Goal: Task Accomplishment & Management: Use online tool/utility

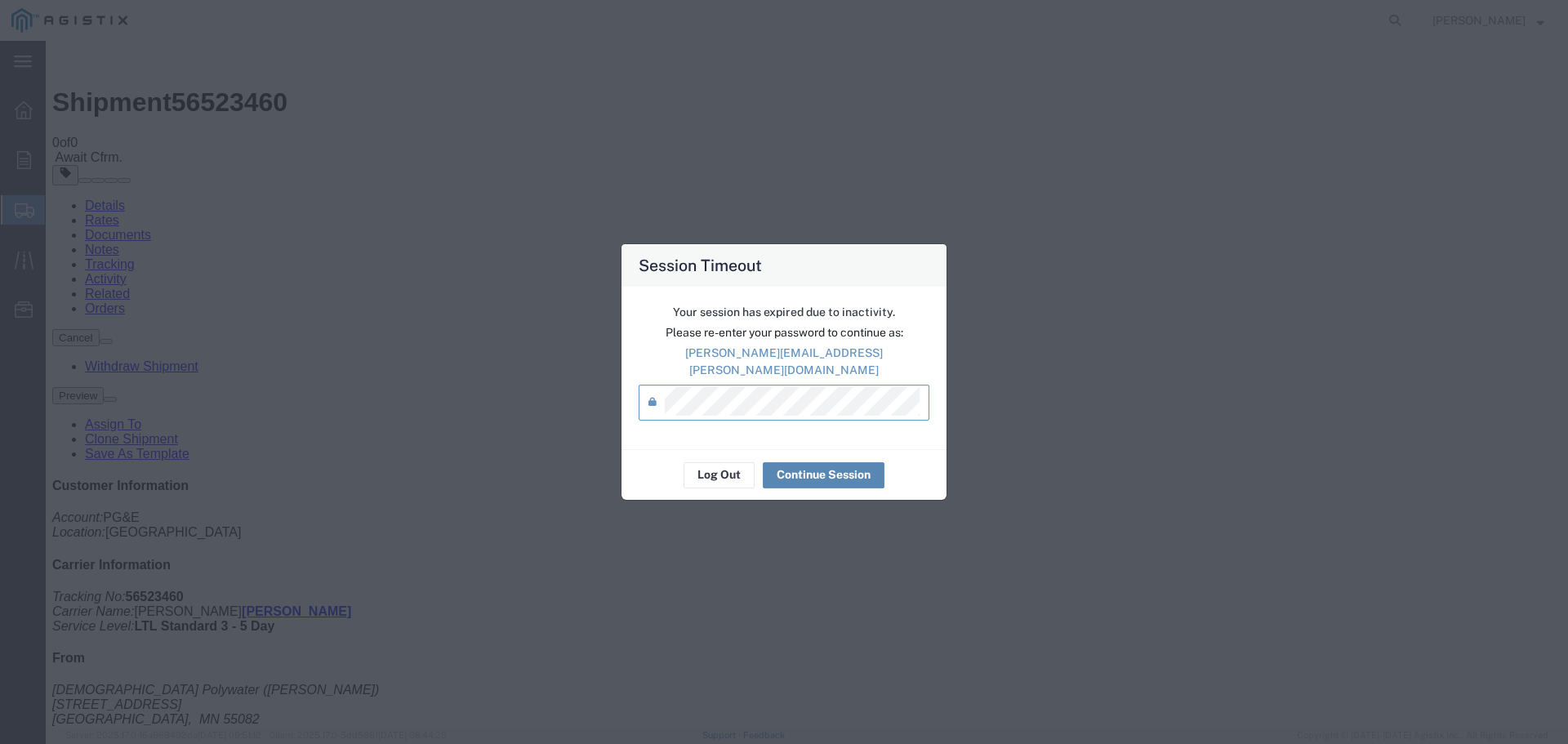
click at [801, 469] on button "Continue Session" at bounding box center [823, 476] width 122 height 26
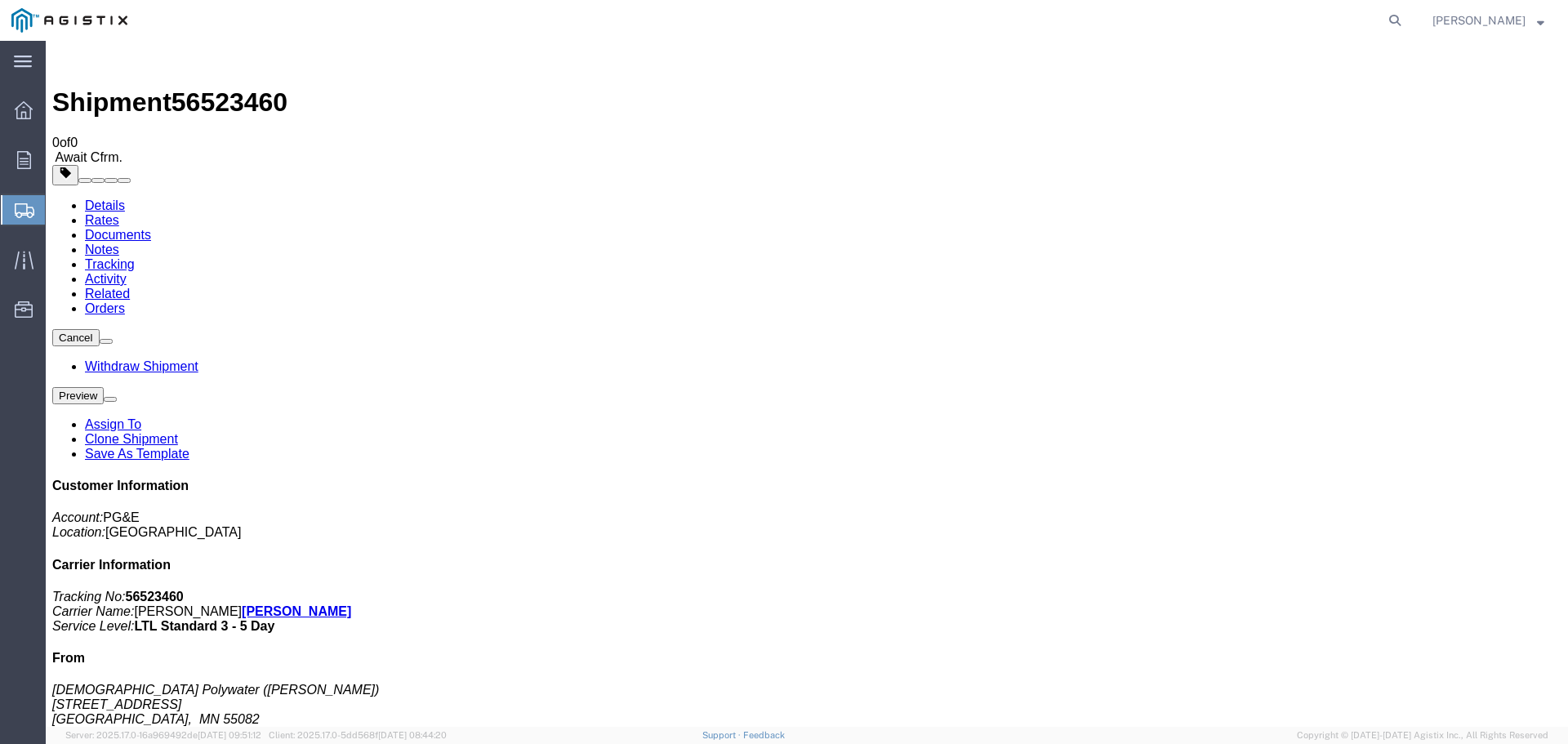
click at [0, 0] on span "Create from Template" at bounding box center [0, 0] width 0 height 0
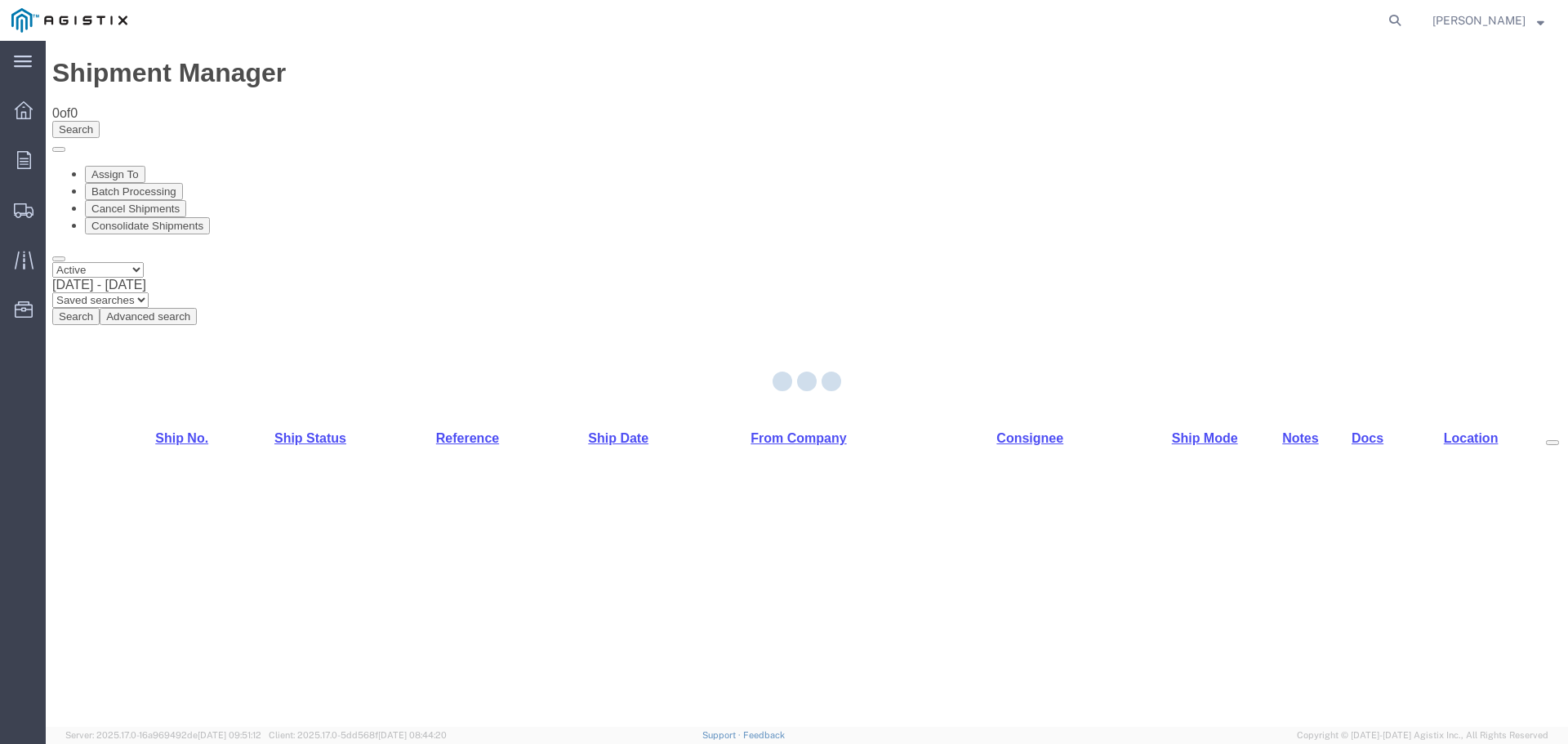
select select "PURCHORD"
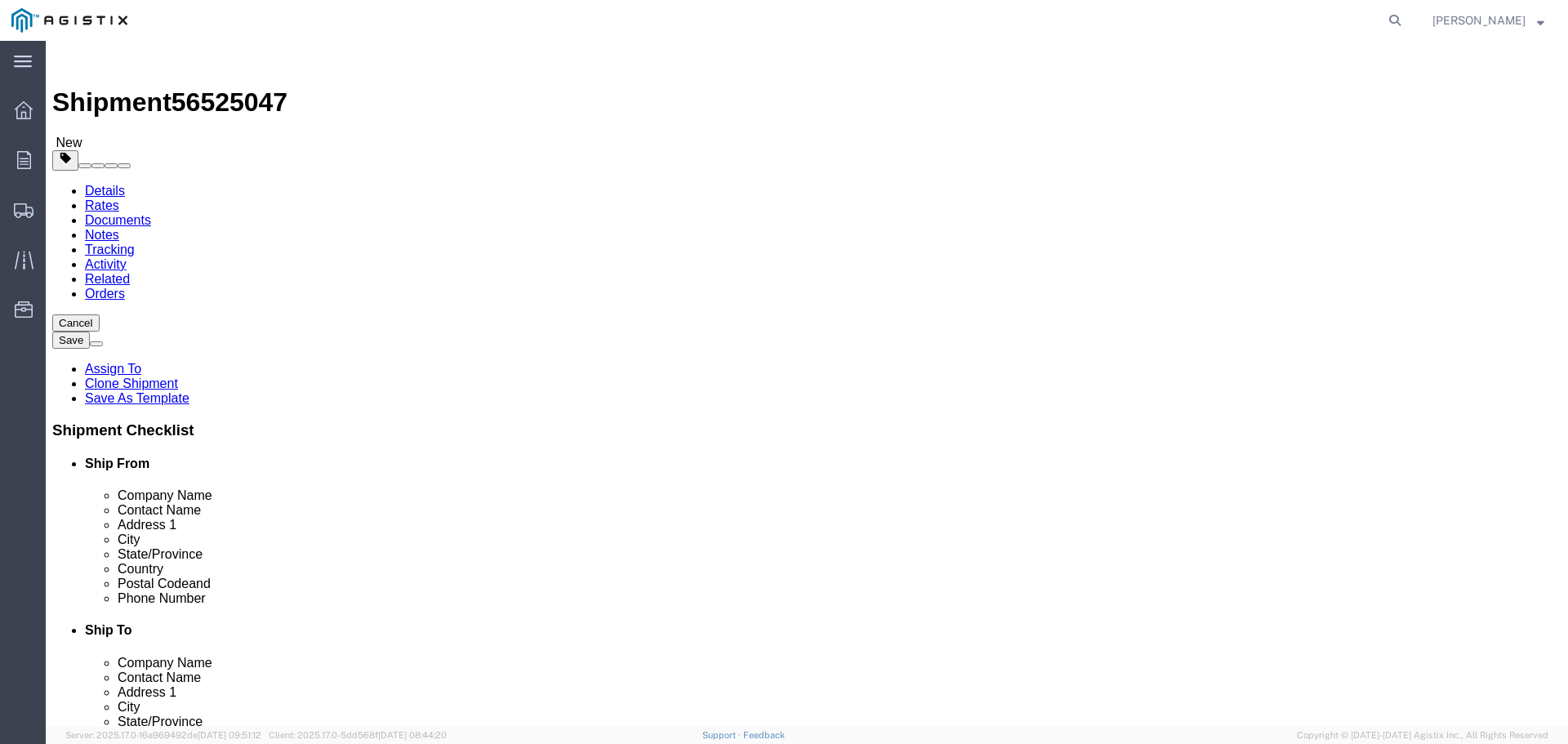
click div "Location Select Select My Profile Location (OBSOLETE) [GEOGRAPHIC_DATA] SC - GC…"
click input "text"
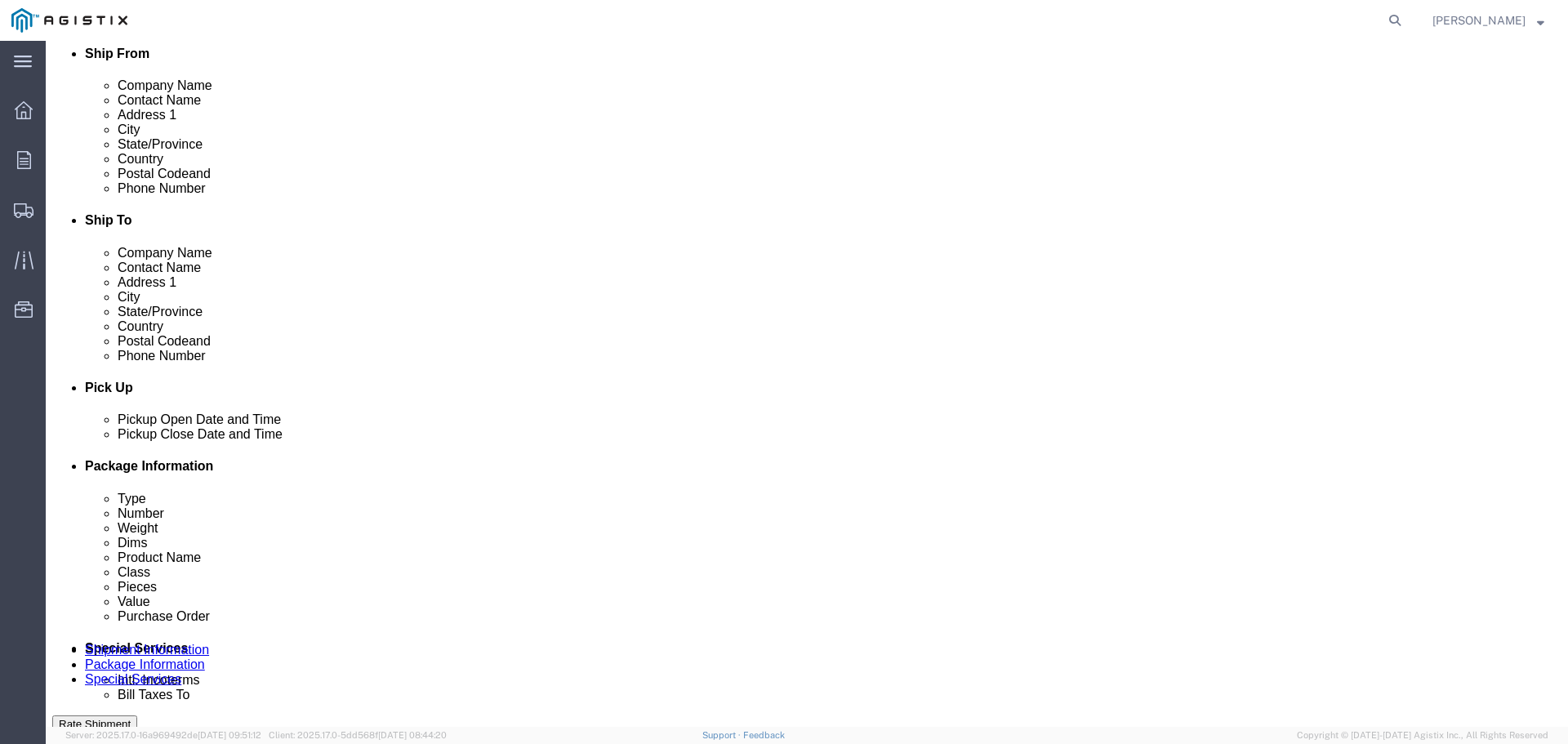
scroll to position [735, 0]
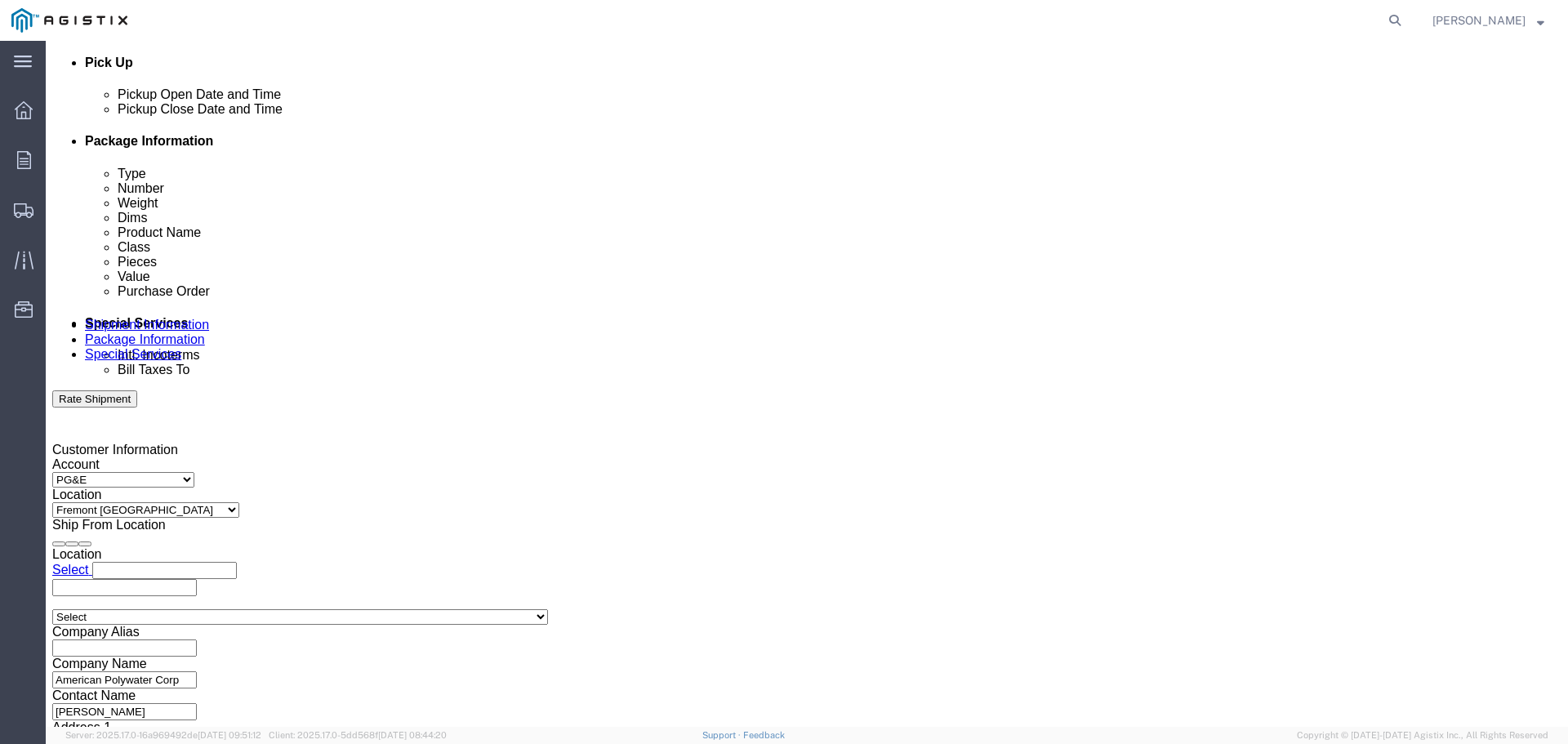
type input "REC DEPT"
click div "[DATE] 4:00 PM"
click div "Delivery Start Date Delivery Start Time Deliver Open Date and Time Deliver Clos…"
click div
click input "5:00 PM"
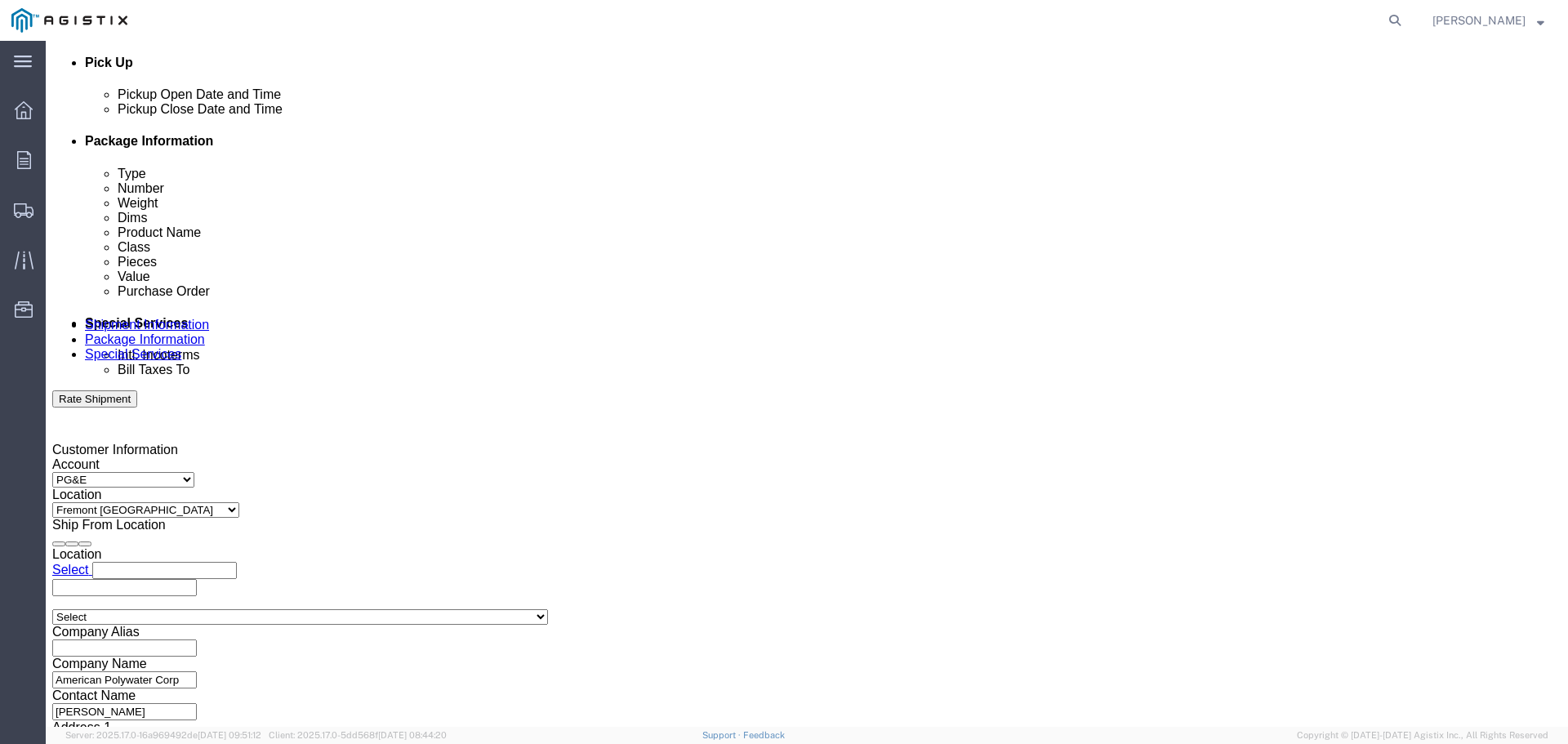
type input "8:00 AM"
click input "8:00 AM"
click button "Apply"
click div
type input "4:00 PM"
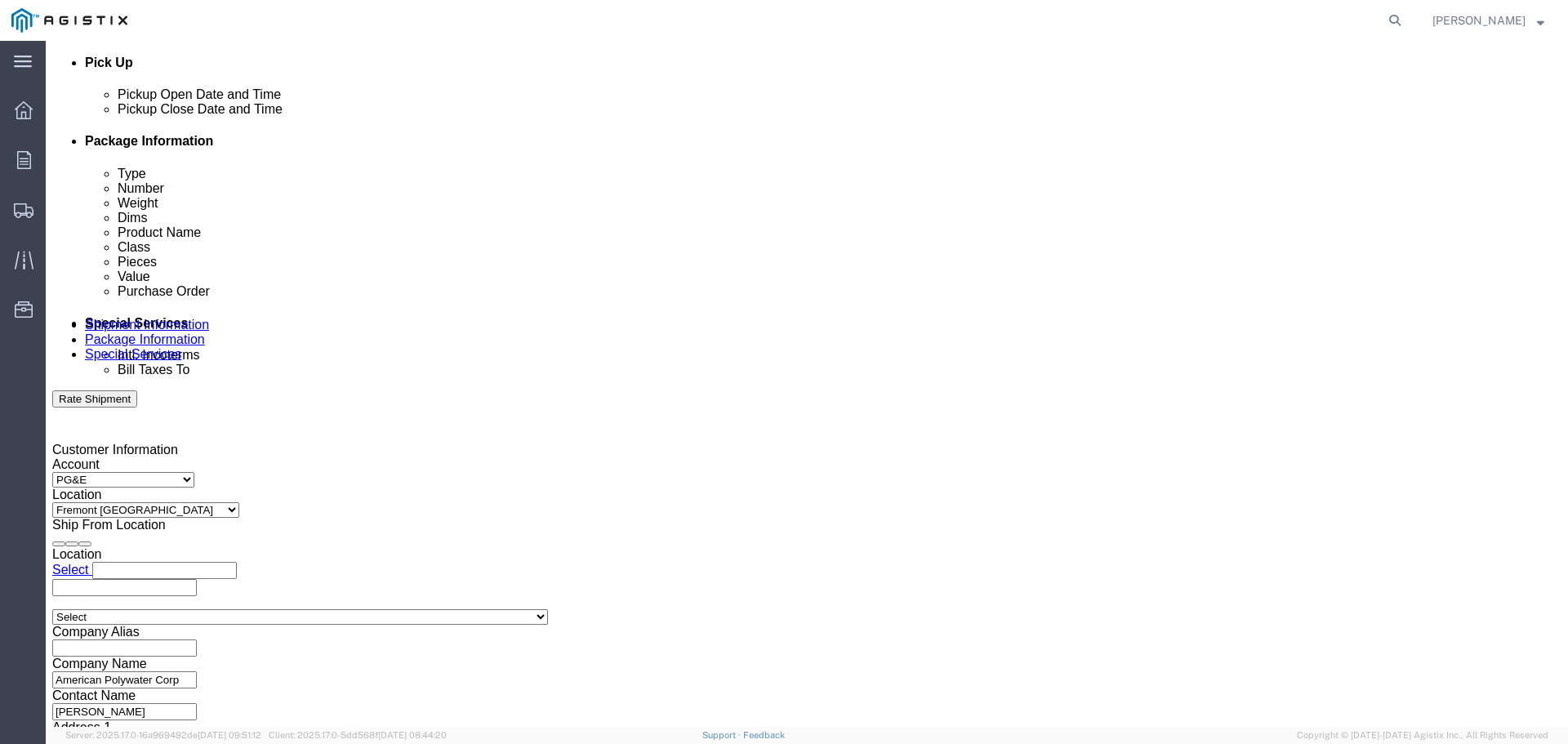
click input "4:00 PM"
click button "Apply"
click input "text"
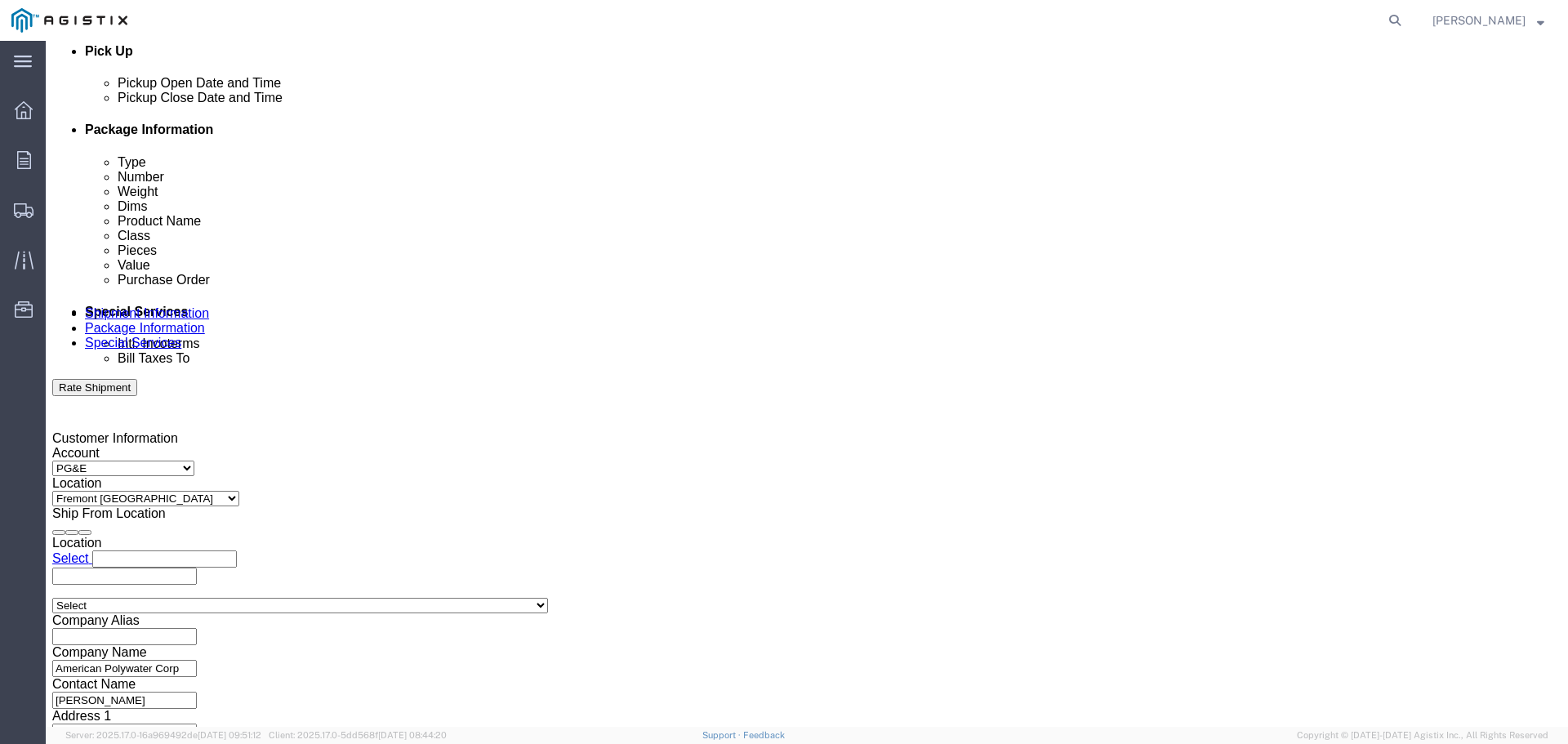
scroll to position [851, 0]
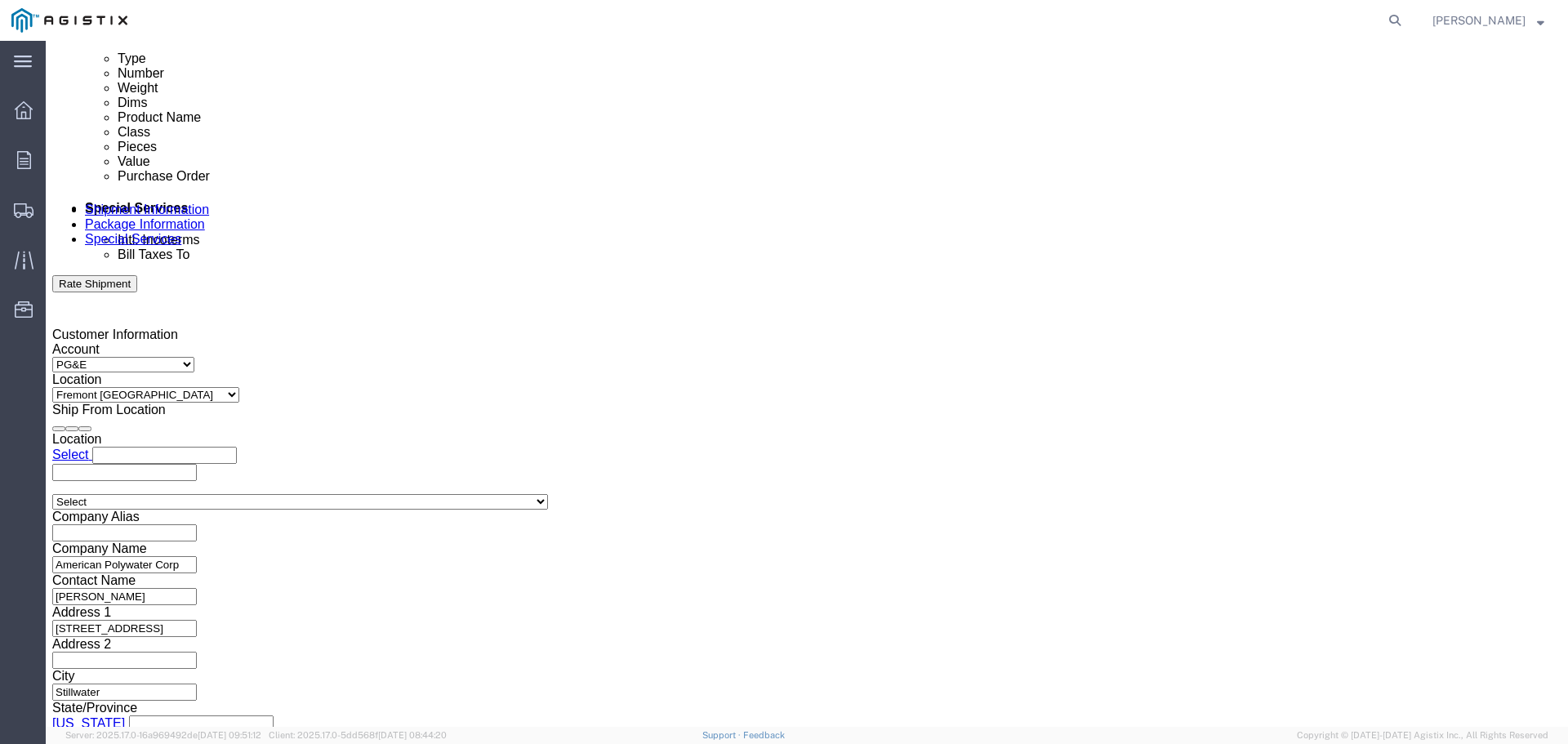
type input "3501417151"
click button "Continue"
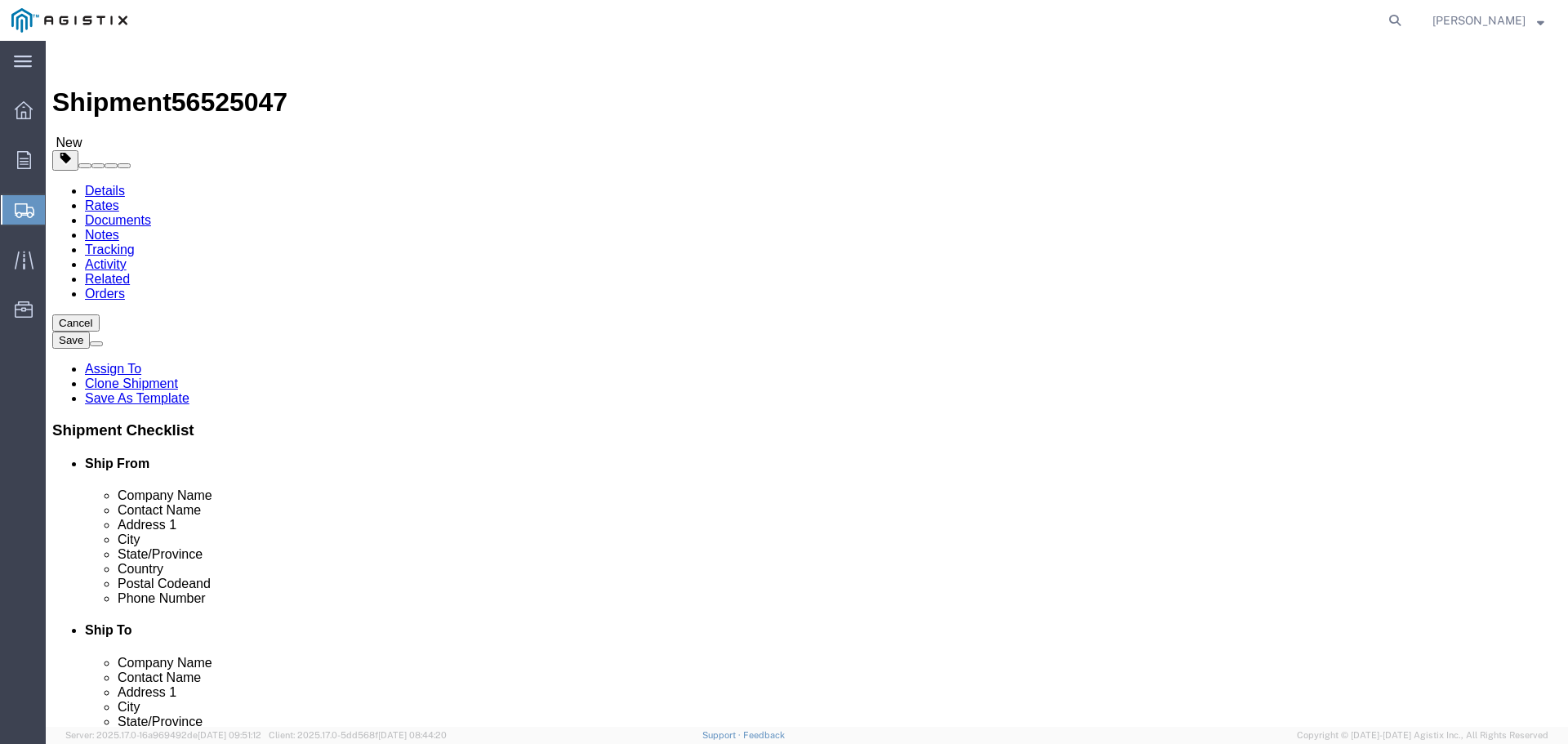
drag, startPoint x: 243, startPoint y: 318, endPoint x: 123, endPoint y: 302, distance: 121.1
click div "Carton Count 56"
type input "36"
type input "1"
type input "45"
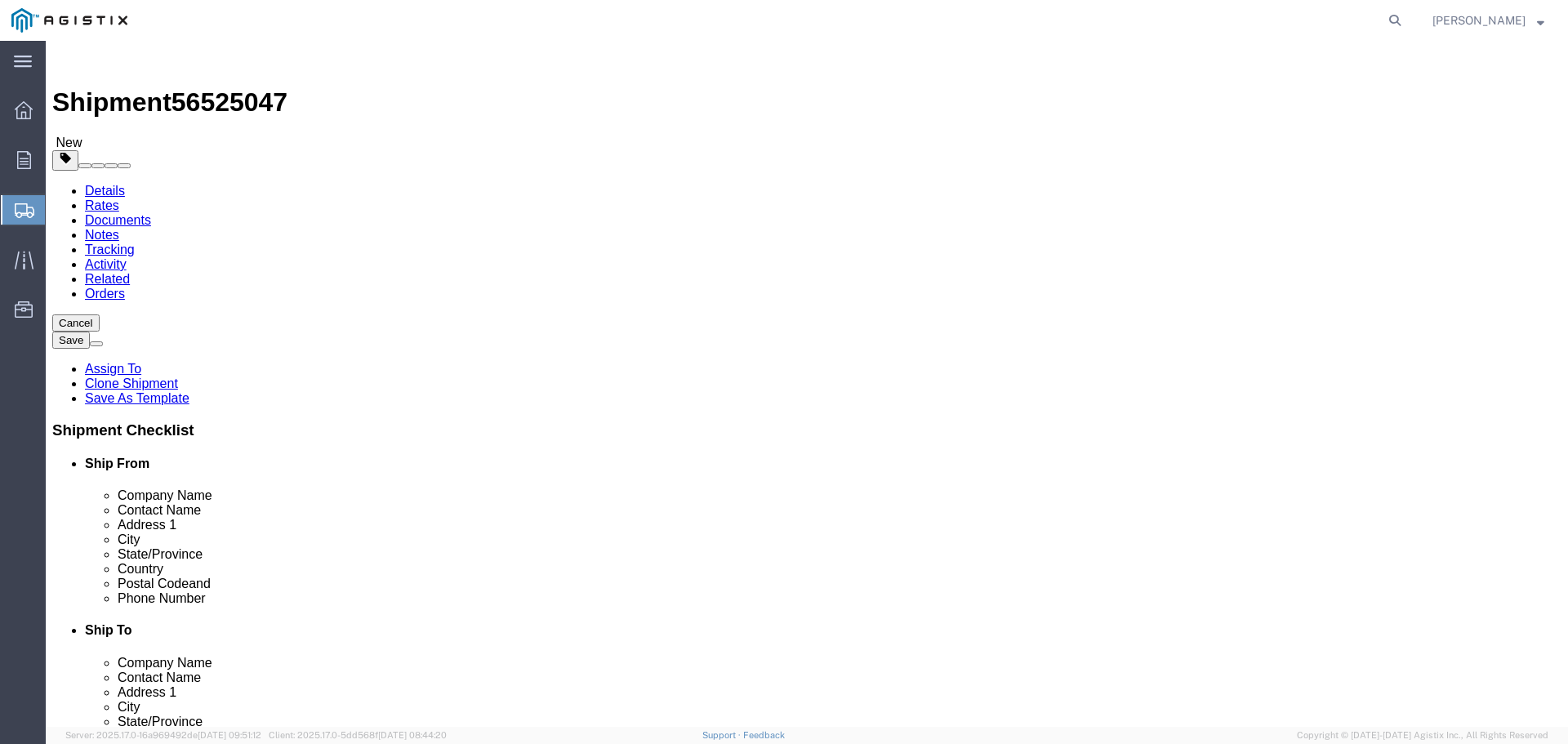
type input "1"
type input "220"
click div "Pieces: 56.00 Each Total value: 5482.40 USD"
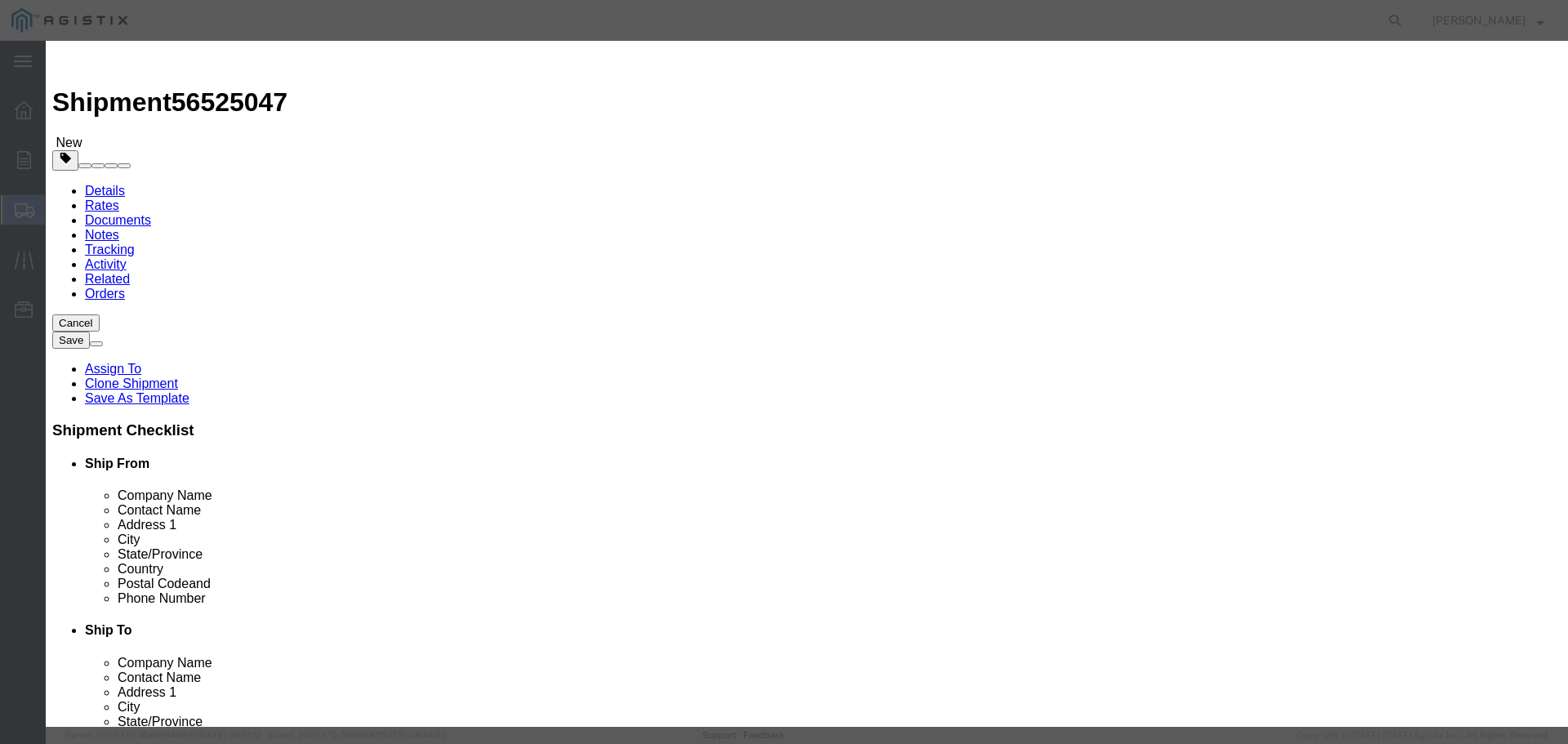
drag, startPoint x: 530, startPoint y: 125, endPoint x: 380, endPoint y: 123, distance: 150.0
click div "Product Name J-110"
type input "HP-P158ID"
type input "5184"
type input "507513.6"
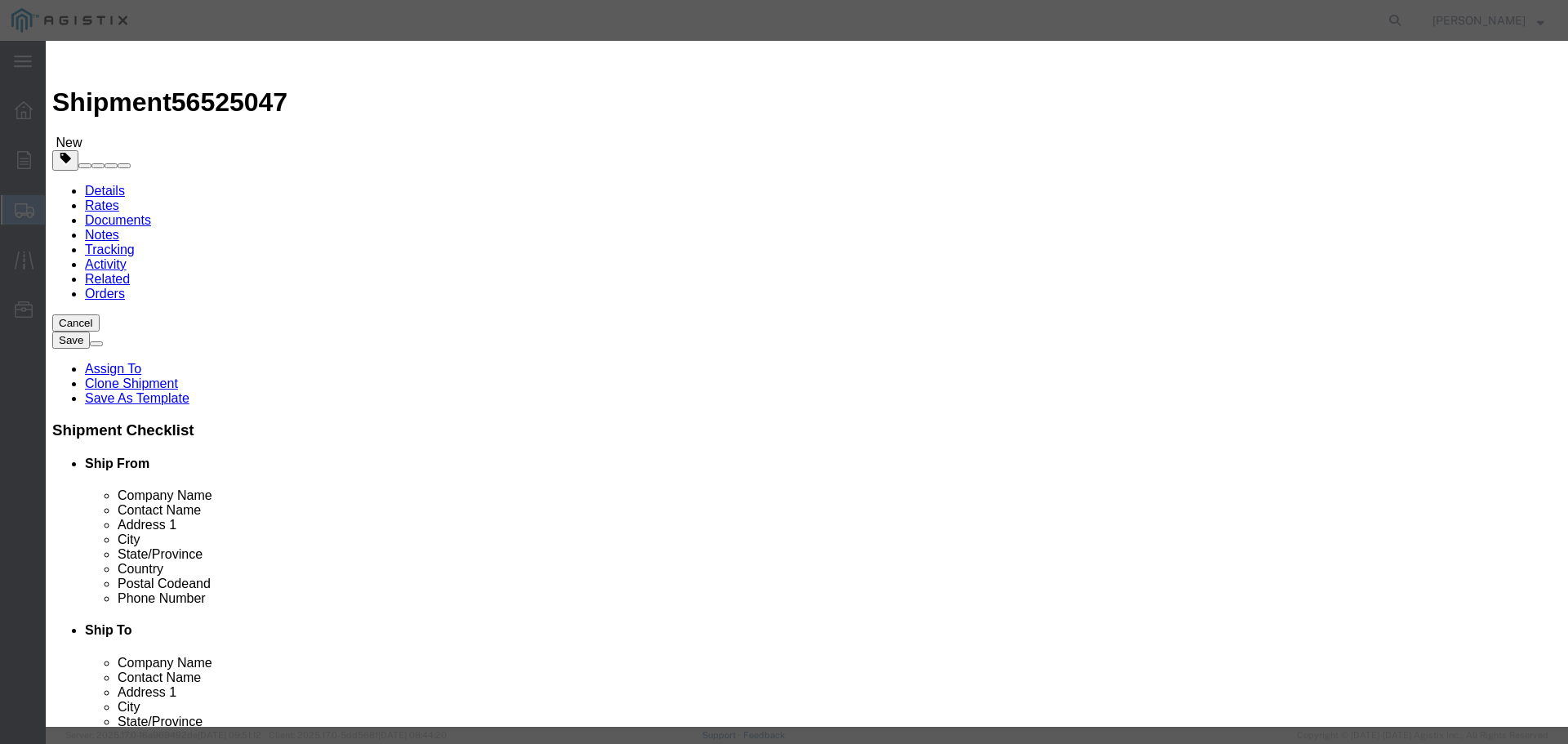
type input "8657.28"
select select "USD"
select select "70"
type input "48580"
click button "Save & Close"
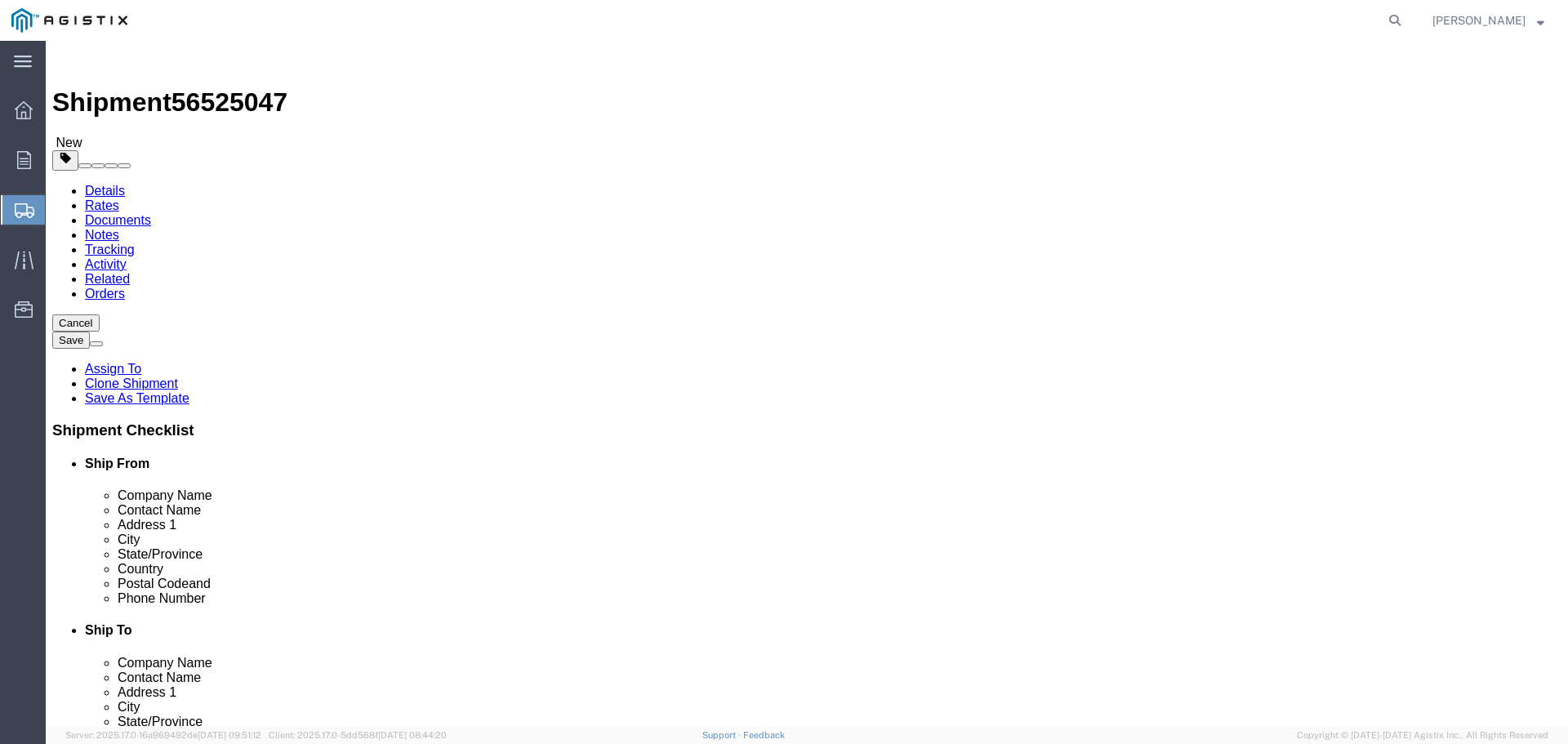
click button "Rate Shipment"
